Goal: Book appointment/travel/reservation

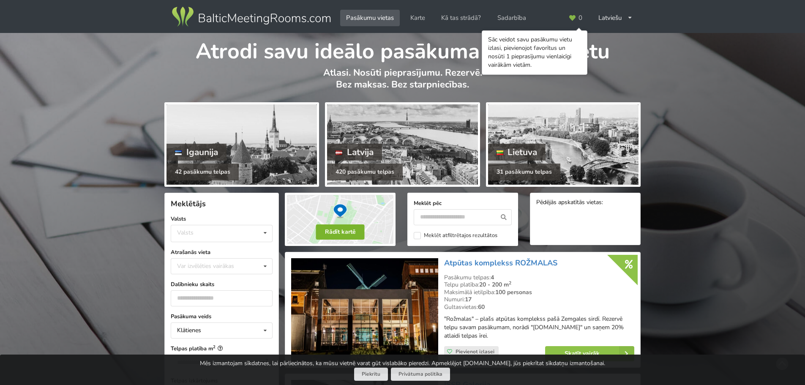
click at [344, 229] on button "Rādīt kartē" at bounding box center [340, 231] width 49 height 15
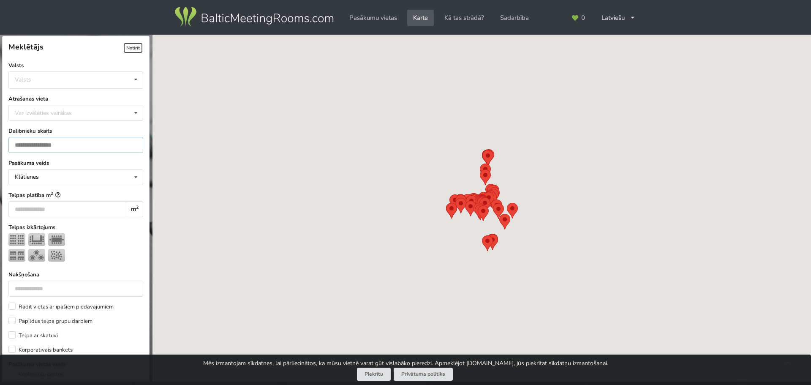
click at [73, 147] on input "number" at bounding box center [75, 145] width 135 height 16
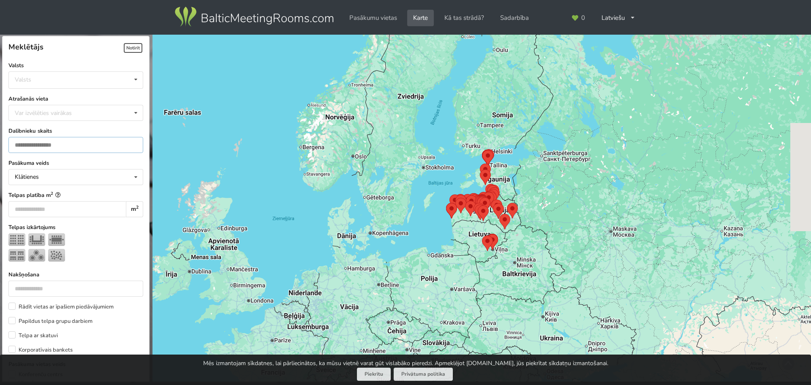
click at [129, 144] on input "*" at bounding box center [75, 145] width 135 height 16
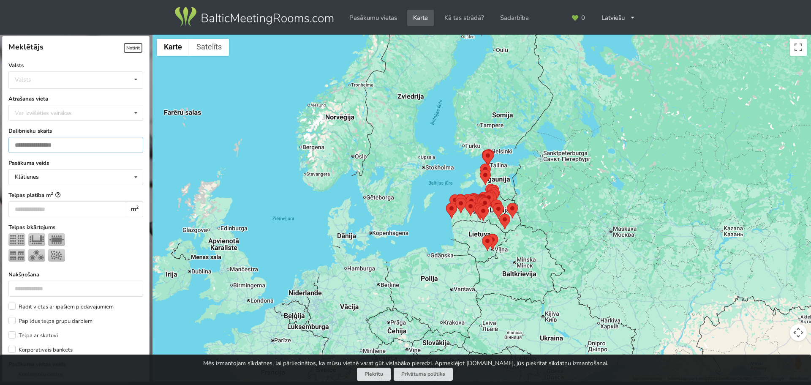
drag, startPoint x: 74, startPoint y: 144, endPoint x: 16, endPoint y: 135, distance: 59.4
click at [19, 135] on div "Dalībnieku skaits *" at bounding box center [75, 140] width 135 height 26
click at [0, 132] on div "Meklētājs Notīrīt Valsts Valsts Igaunija Latvija Lietuva Atrašanās vieta Var iz…" at bounding box center [75, 207] width 152 height 345
type input "*"
type input "**"
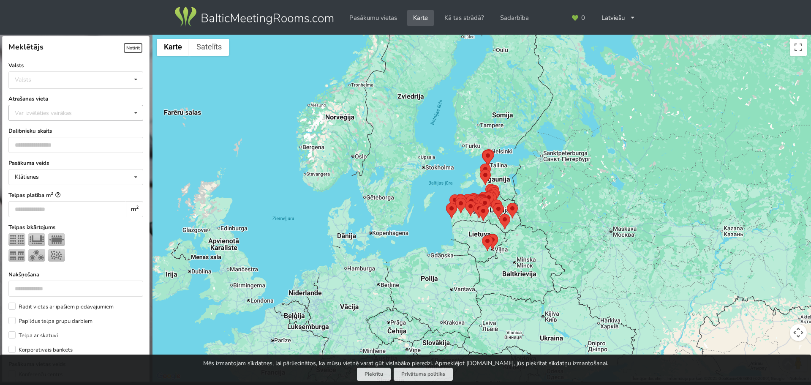
click at [104, 116] on div "Var izvēlēties vairākas Pārdaugava Teika Pērnavas apriņķis Apšuciems Jūrkalne M…" at bounding box center [75, 113] width 135 height 16
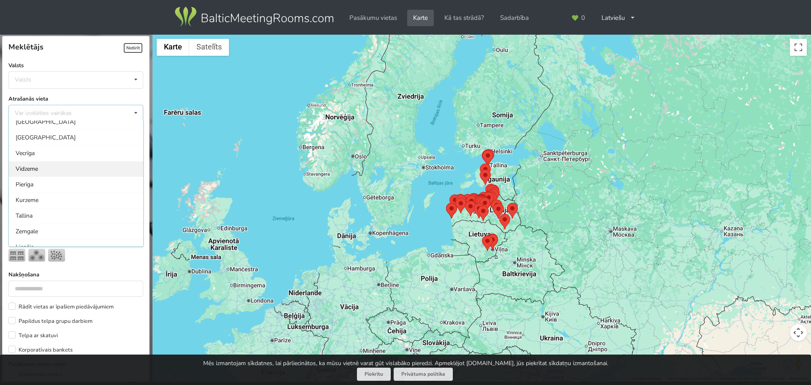
click at [55, 168] on div "Vidzeme" at bounding box center [76, 169] width 134 height 16
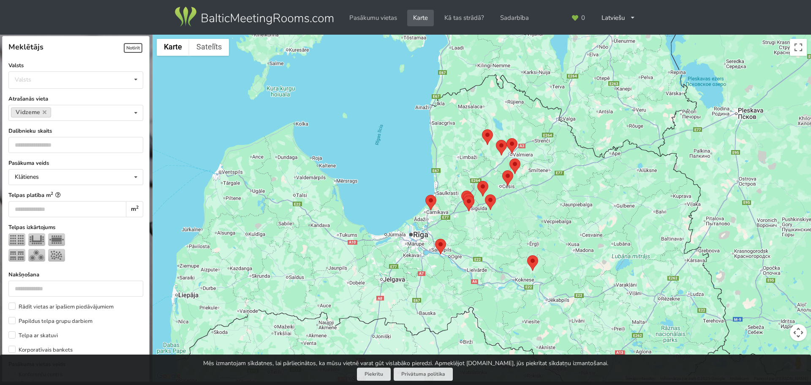
click at [527, 255] on area at bounding box center [527, 255] width 0 height 0
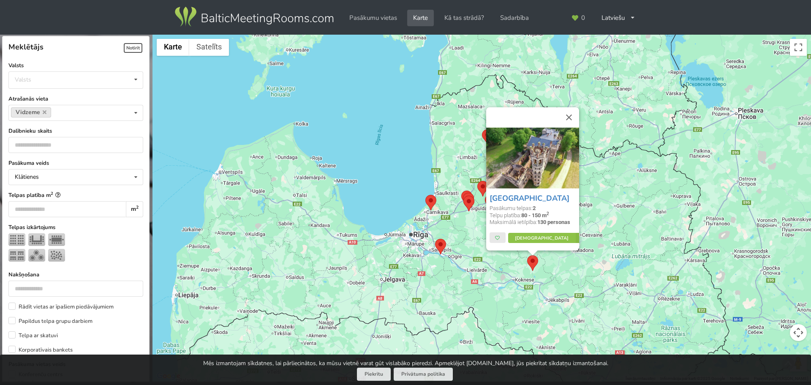
click at [435, 239] on area at bounding box center [435, 239] width 0 height 0
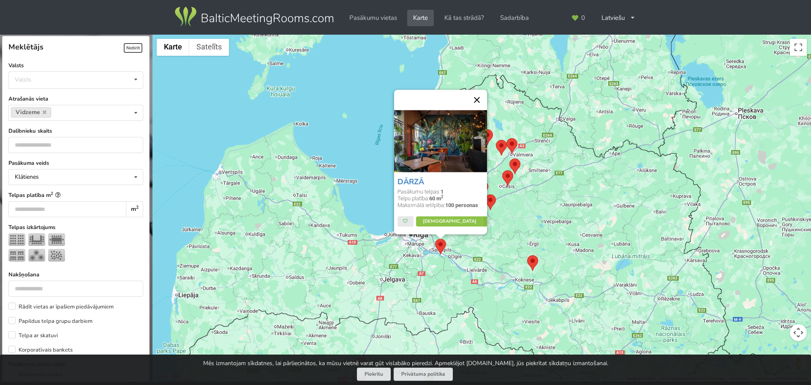
click at [479, 101] on button "Aizvērt" at bounding box center [477, 100] width 20 height 20
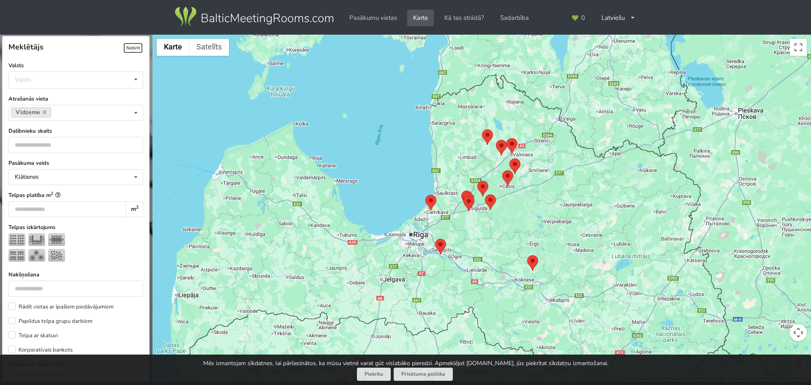
click at [425, 195] on area at bounding box center [425, 195] width 0 height 0
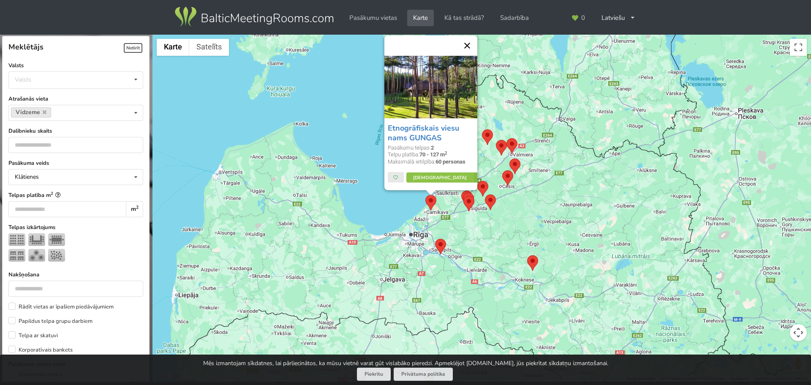
click at [468, 47] on button "Aizvērt" at bounding box center [467, 45] width 20 height 20
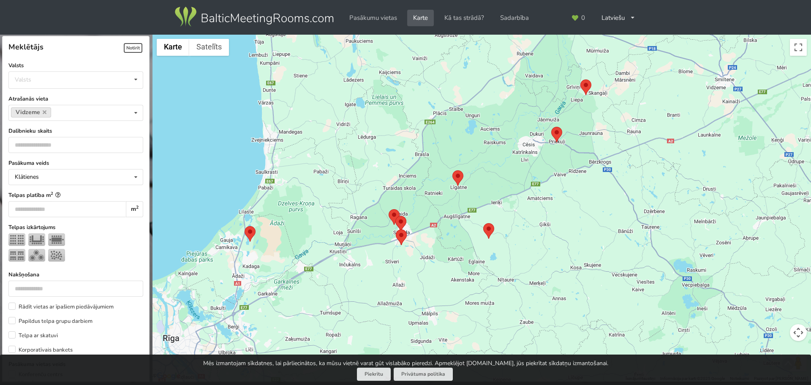
click at [452, 170] on area at bounding box center [452, 170] width 0 height 0
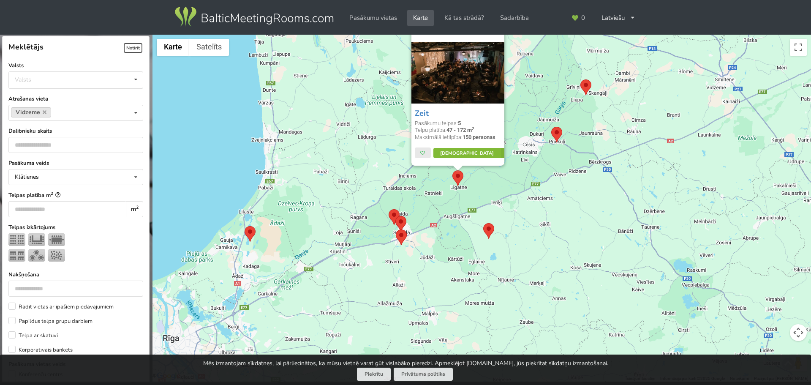
click at [500, 152] on icon at bounding box center [506, 153] width 12 height 10
click at [389, 209] on area at bounding box center [389, 209] width 0 height 0
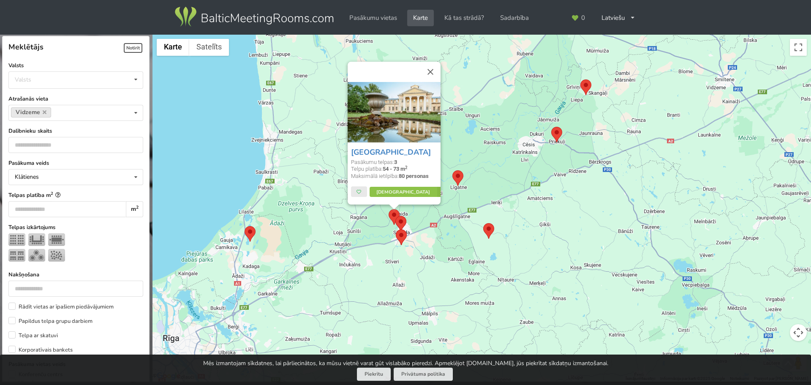
click at [395, 216] on area at bounding box center [395, 216] width 0 height 0
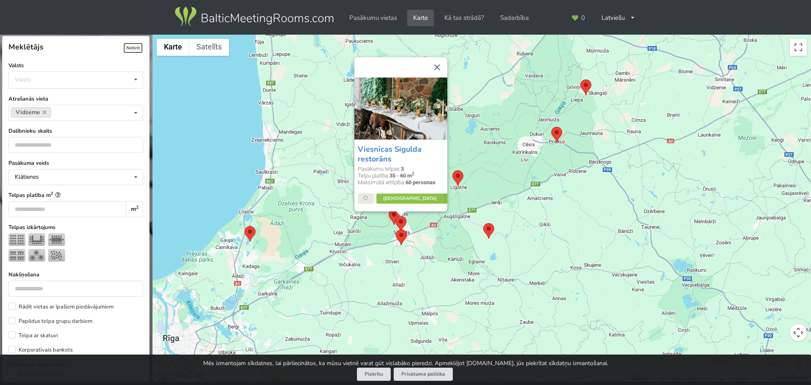
click at [396, 229] on area at bounding box center [396, 229] width 0 height 0
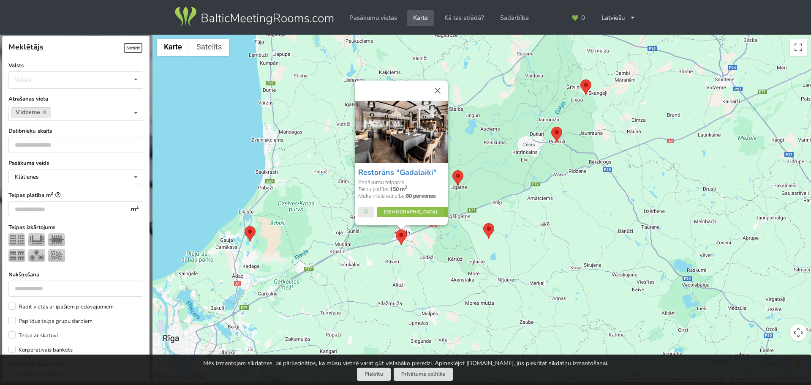
click at [483, 223] on area at bounding box center [483, 223] width 0 height 0
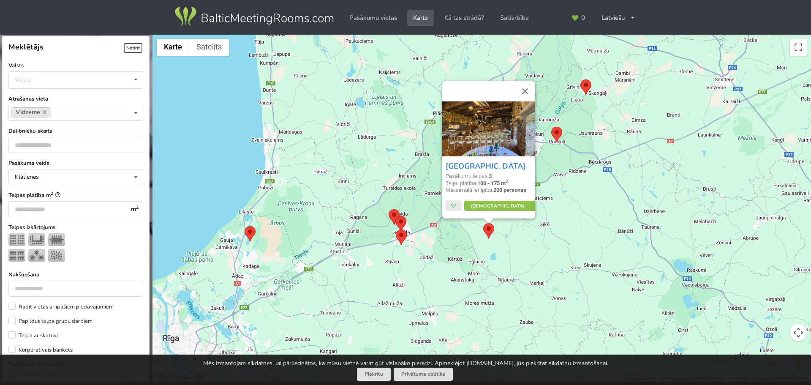
click at [580, 79] on area at bounding box center [580, 79] width 0 height 0
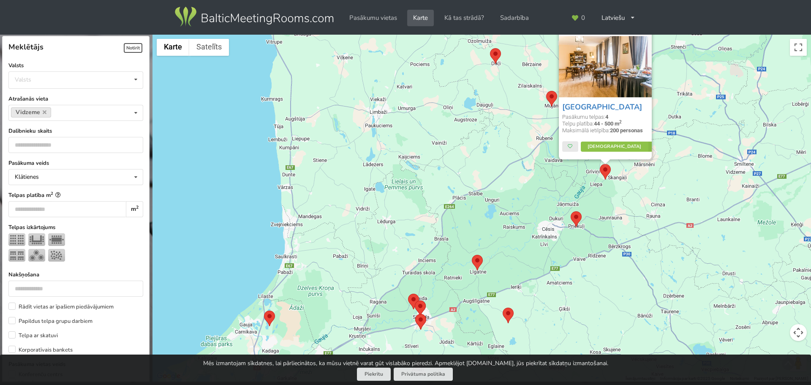
click at [546, 91] on area at bounding box center [546, 91] width 0 height 0
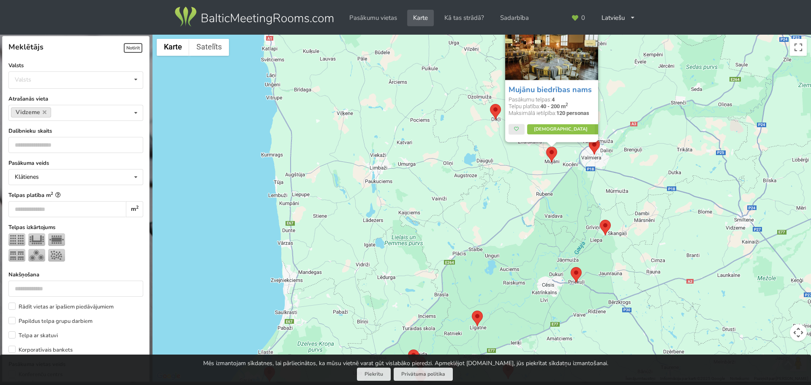
click at [490, 104] on area at bounding box center [490, 104] width 0 height 0
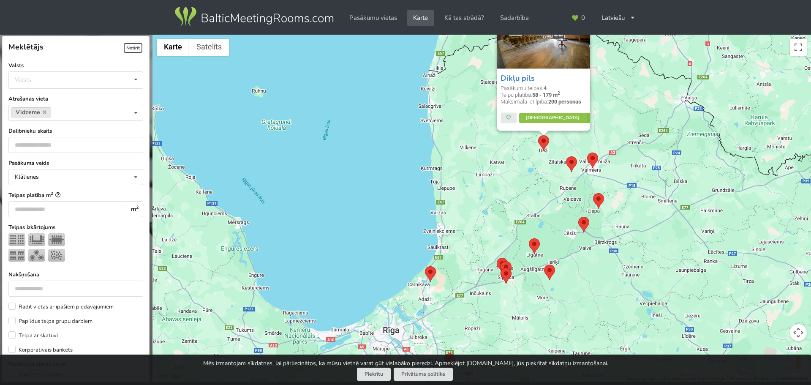
click at [578, 217] on area at bounding box center [578, 217] width 0 height 0
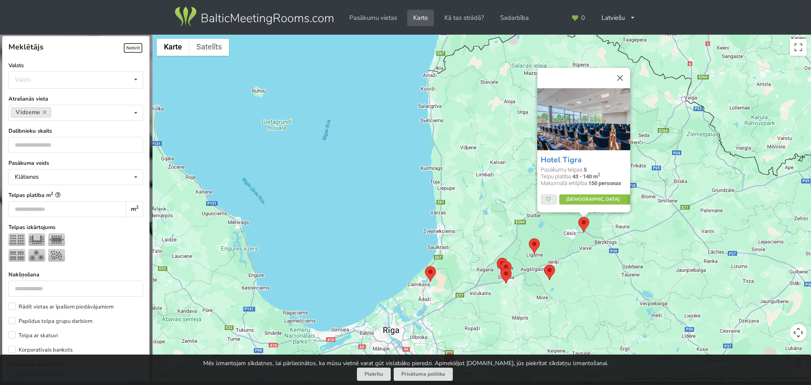
click at [639, 246] on div "Hotel Tigra Pasākumu telpas: 5 Telpu platība: 43 - 140 m 2 Maksimālā ietilpība:…" at bounding box center [481, 208] width 658 height 347
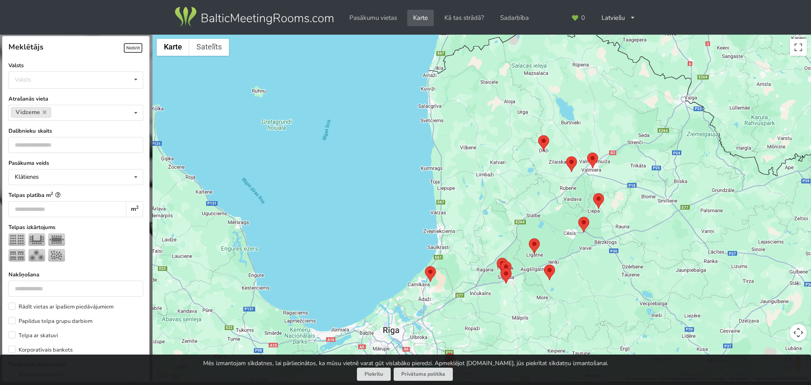
click at [593, 193] on area at bounding box center [593, 193] width 0 height 0
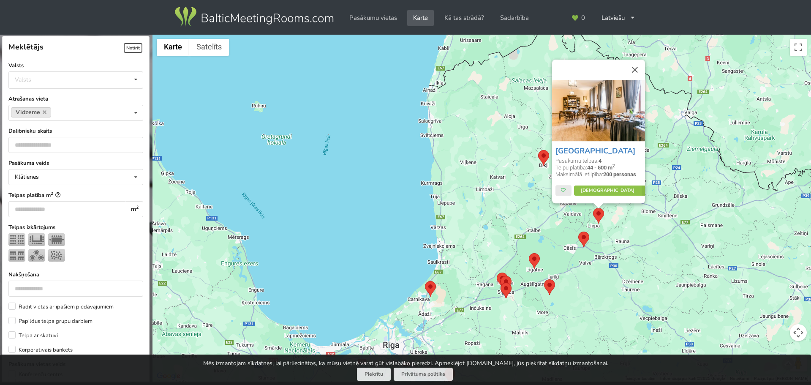
click at [529, 253] on area at bounding box center [529, 253] width 0 height 0
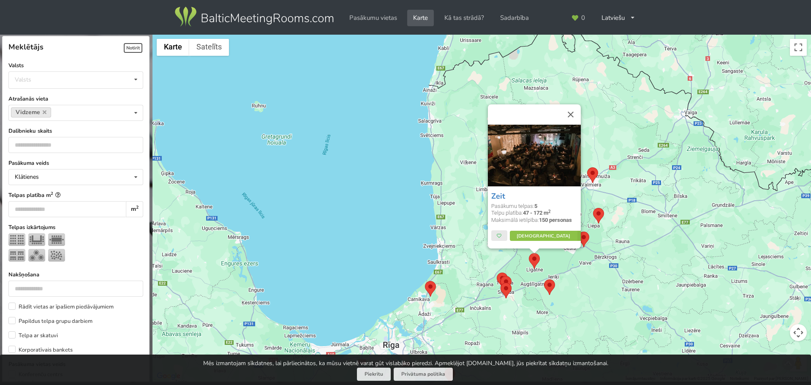
click at [544, 279] on area at bounding box center [544, 279] width 0 height 0
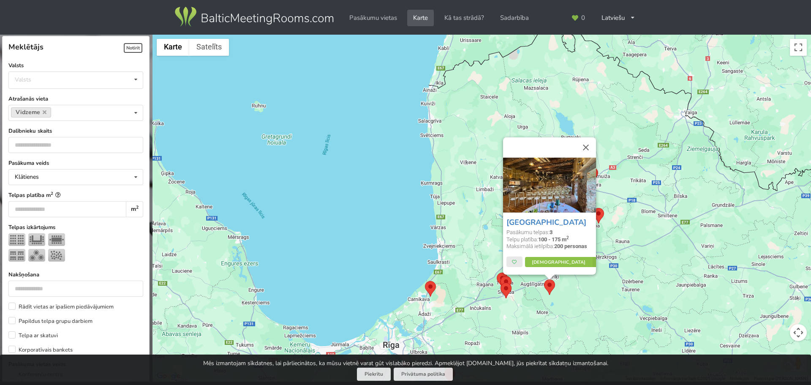
click at [500, 283] on area at bounding box center [500, 283] width 0 height 0
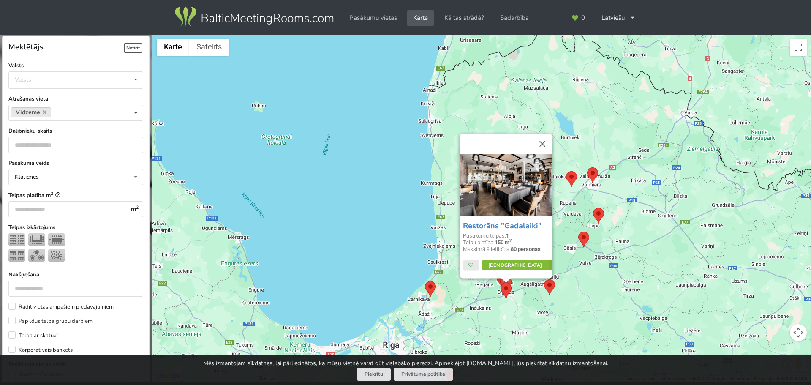
click at [518, 265] on link "Vairāk" at bounding box center [520, 266] width 79 height 10
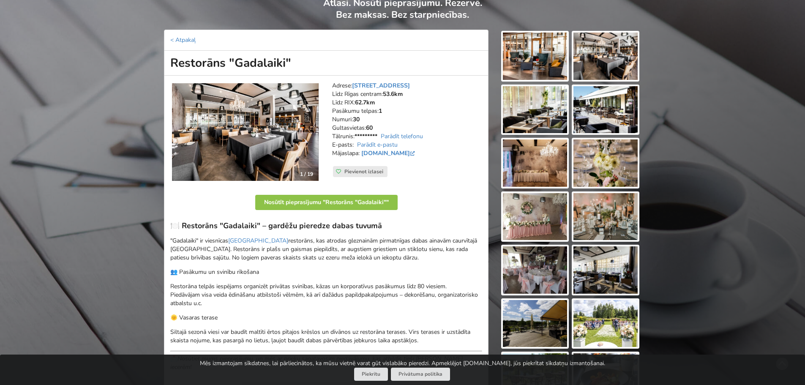
scroll to position [84, 0]
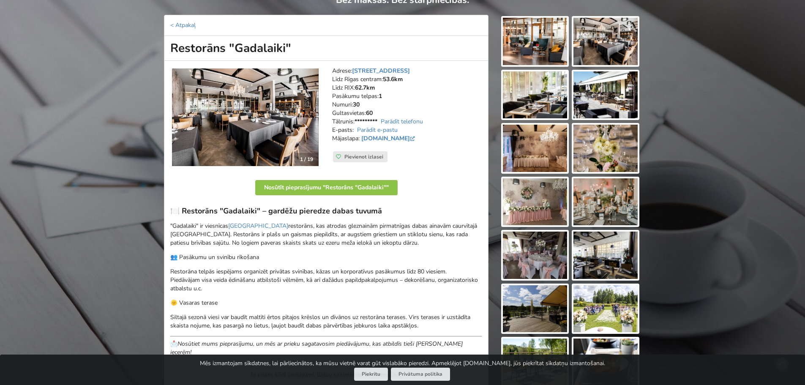
click at [291, 122] on img at bounding box center [245, 117] width 147 height 98
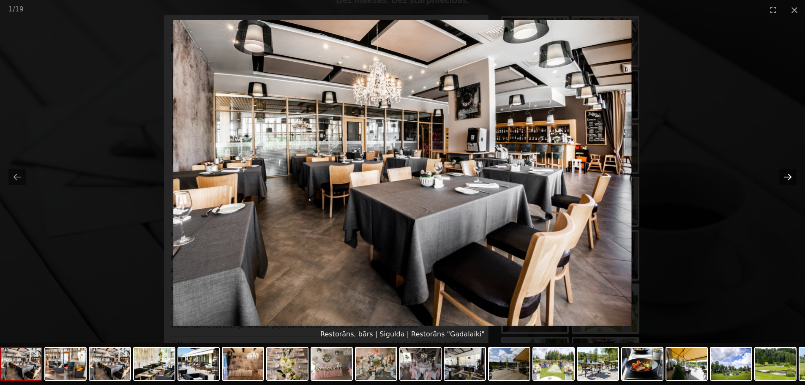
click at [785, 176] on button "Next slide" at bounding box center [787, 177] width 18 height 16
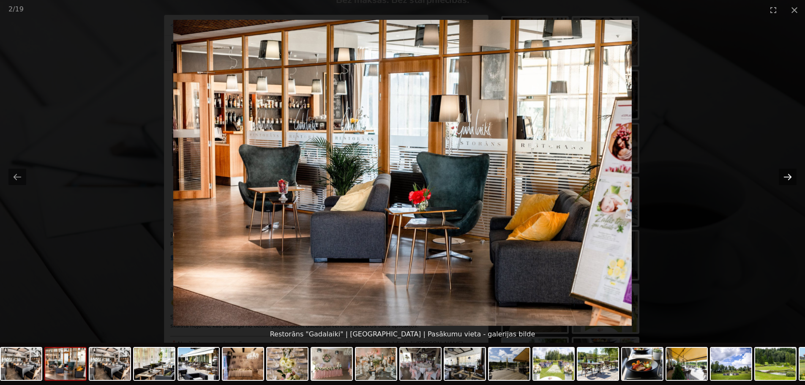
click at [785, 176] on button "Next slide" at bounding box center [787, 177] width 18 height 16
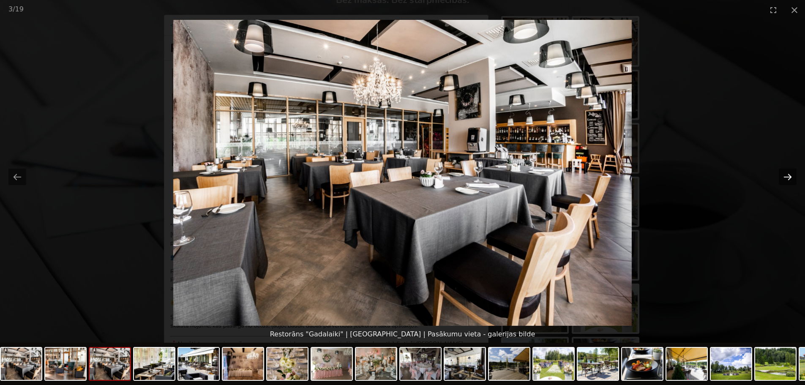
click at [785, 176] on button "Next slide" at bounding box center [787, 177] width 18 height 16
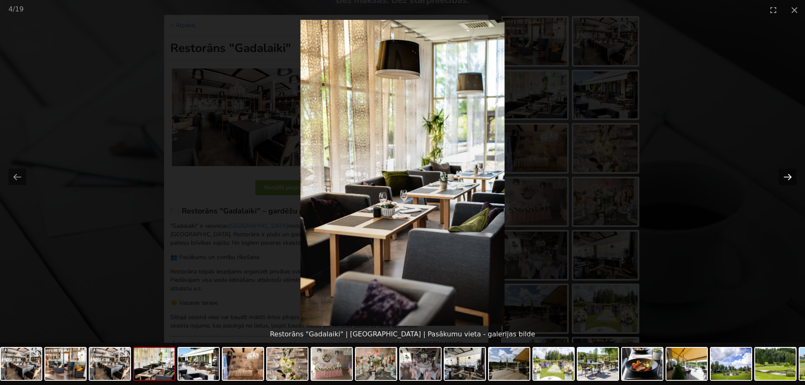
click at [785, 176] on button "Next slide" at bounding box center [787, 177] width 18 height 16
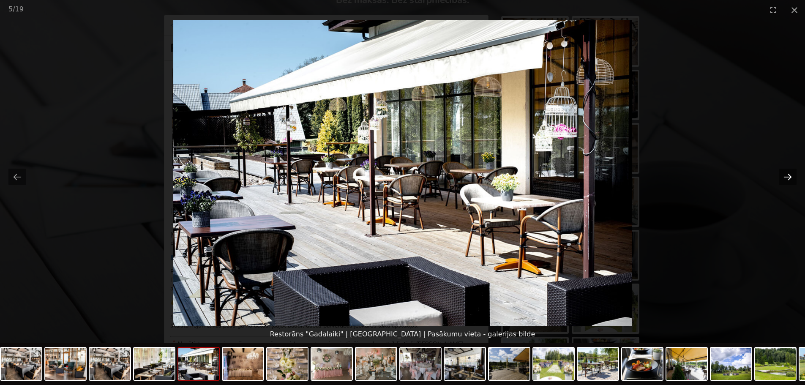
click at [785, 176] on button "Next slide" at bounding box center [787, 177] width 18 height 16
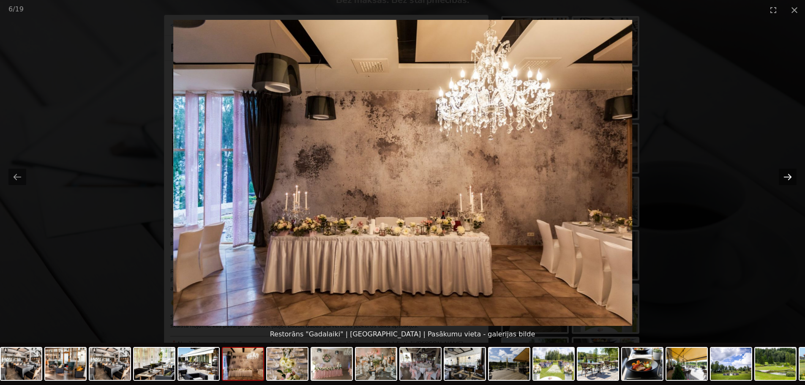
click at [785, 176] on button "Next slide" at bounding box center [787, 177] width 18 height 16
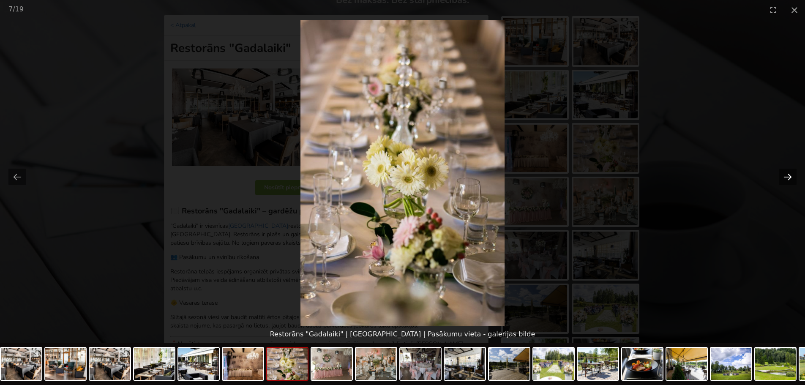
click at [785, 176] on button "Next slide" at bounding box center [787, 177] width 18 height 16
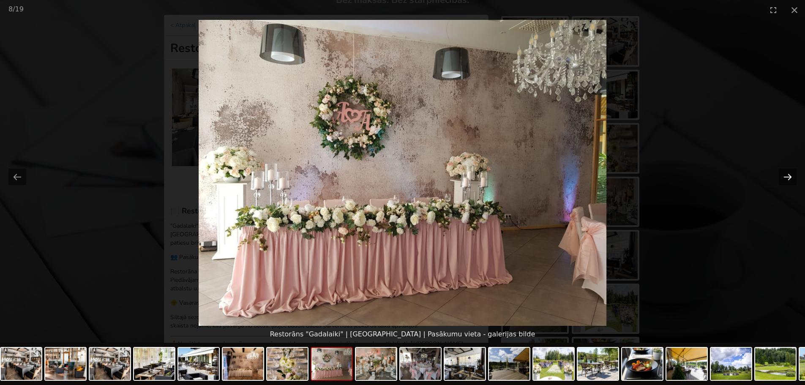
click at [785, 176] on button "Next slide" at bounding box center [787, 177] width 18 height 16
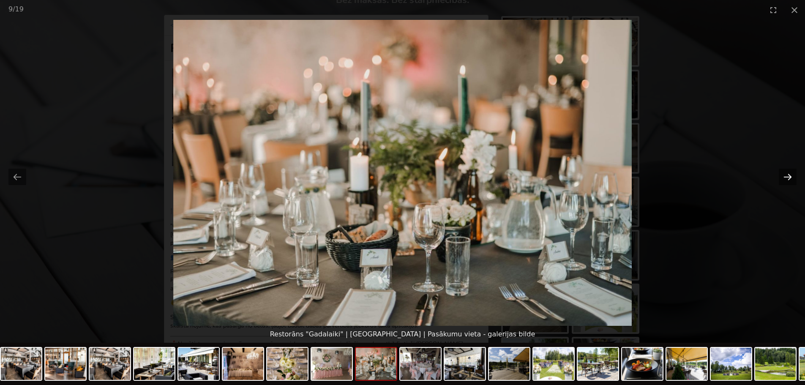
click at [785, 176] on button "Next slide" at bounding box center [787, 177] width 18 height 16
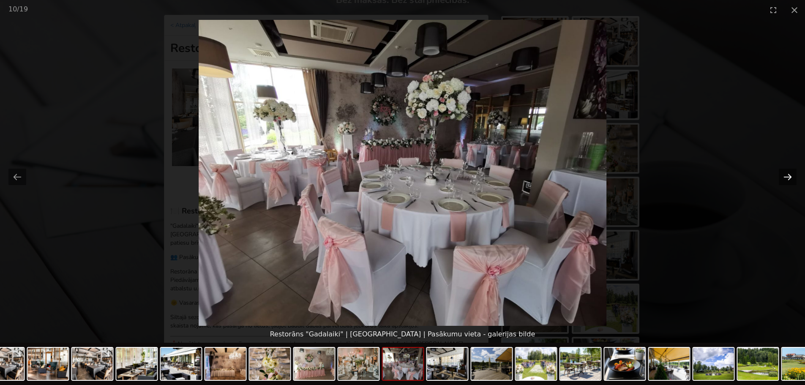
click at [785, 176] on button "Next slide" at bounding box center [787, 177] width 18 height 16
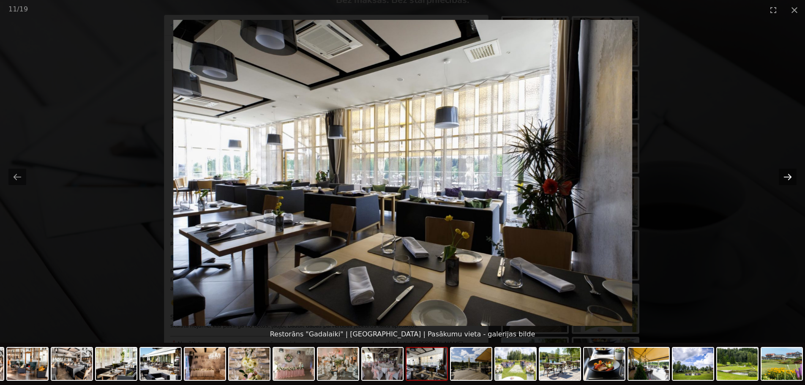
click at [785, 176] on button "Next slide" at bounding box center [787, 177] width 18 height 16
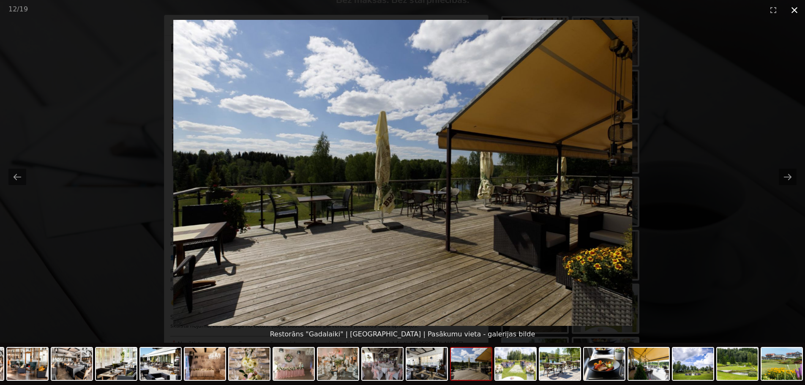
click at [796, 11] on button "Close gallery" at bounding box center [793, 10] width 21 height 20
